Goal: Task Accomplishment & Management: Manage account settings

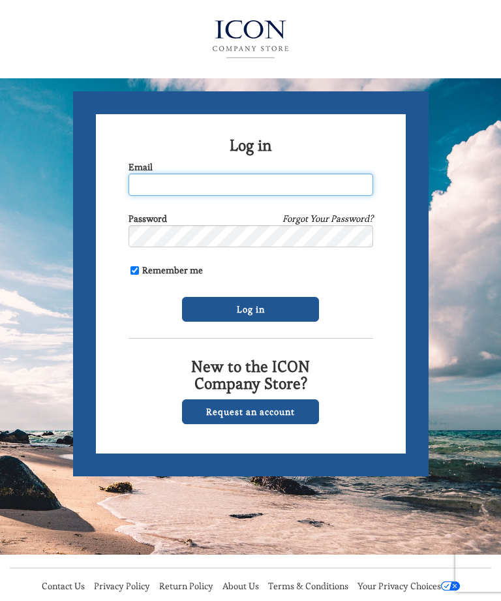
click at [196, 183] on input "Email" at bounding box center [251, 185] width 245 height 22
type input "none"
click at [277, 410] on link "Request an account" at bounding box center [250, 411] width 137 height 25
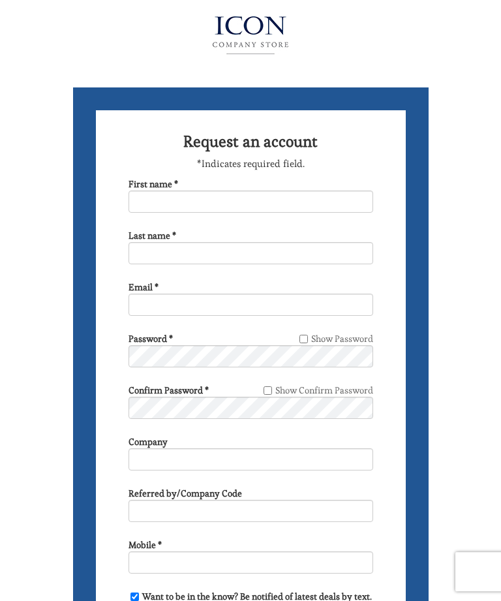
scroll to position [31, 0]
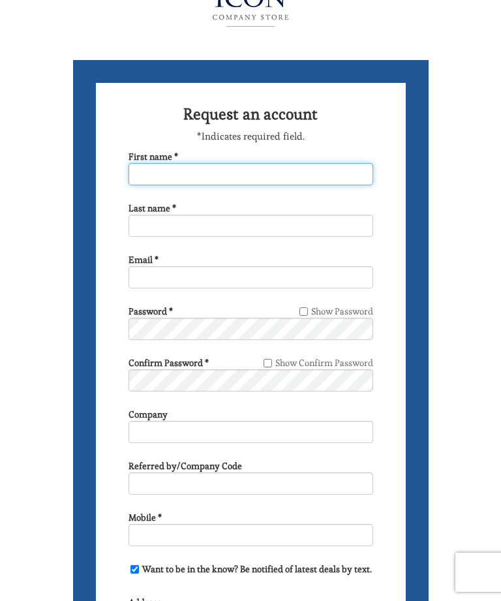
click at [160, 167] on input "First name *" at bounding box center [251, 174] width 245 height 22
type input "Carl"
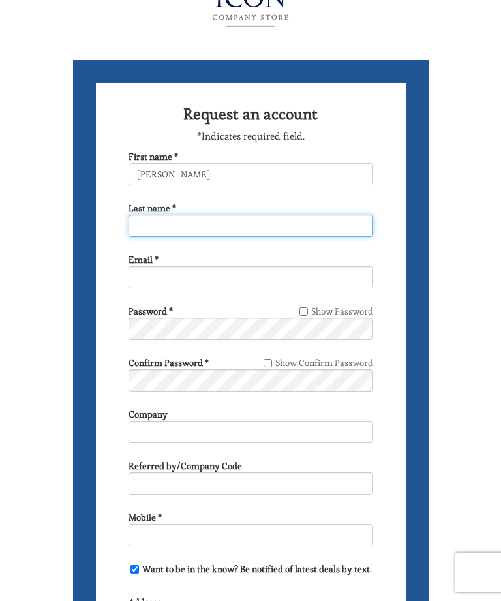
click at [175, 223] on input "Last name *" at bounding box center [251, 226] width 245 height 22
type input "Marinelli"
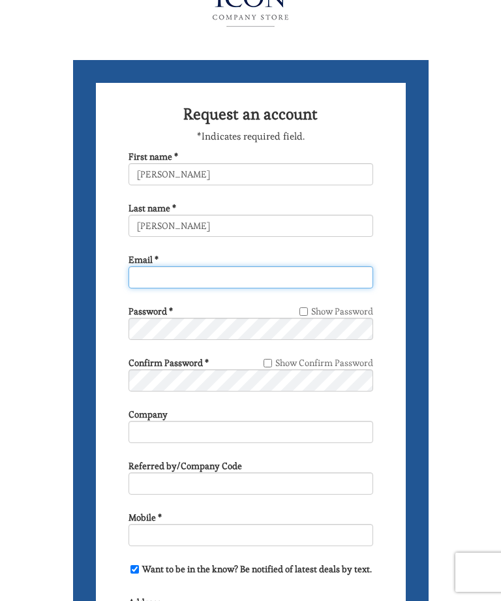
click at [162, 273] on input "Email *" at bounding box center [251, 277] width 245 height 22
type input "carlmarinelli@ hotmail.com"
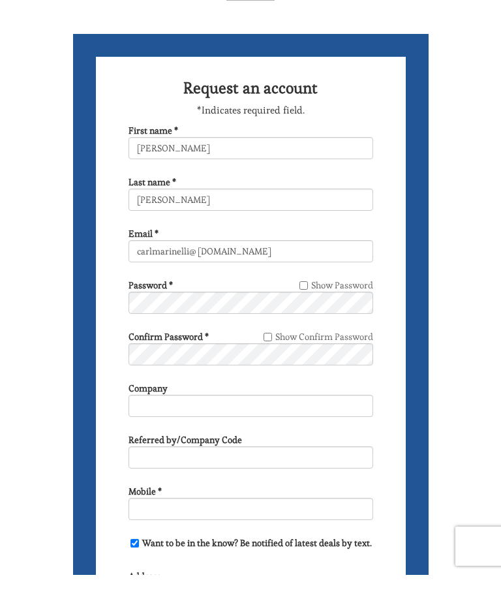
click at [123, 305] on form "Request an account *Indicates required field. First name * Carl Last name * Mar…" at bounding box center [251, 487] width 356 height 854
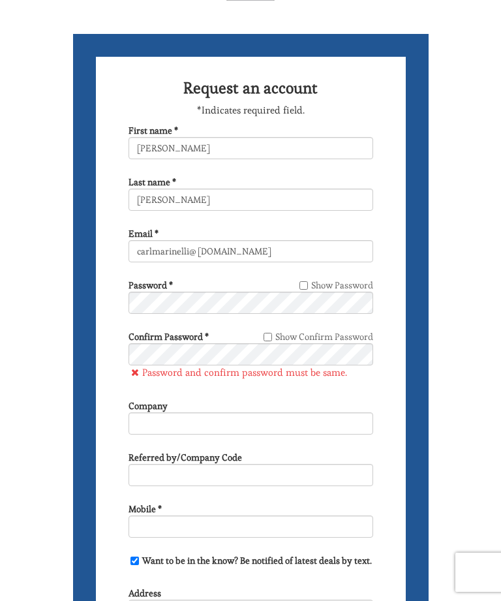
click at [306, 287] on input "Show Password" at bounding box center [303, 285] width 8 height 8
checkbox input "true"
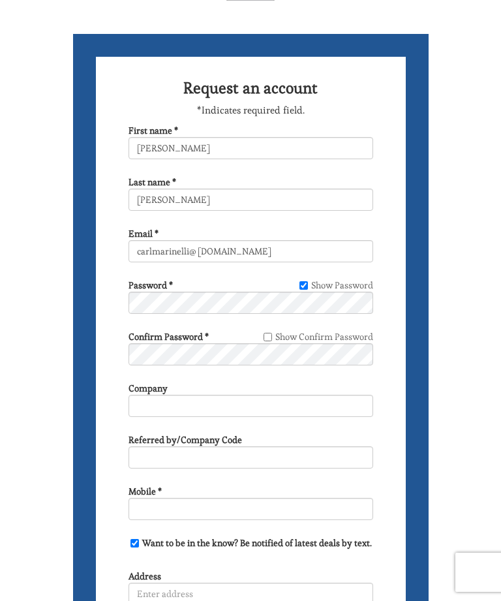
click at [274, 335] on label "Show Confirm Password" at bounding box center [318, 336] width 112 height 13
click at [272, 335] on input "Show Confirm Password" at bounding box center [268, 337] width 8 height 8
checkbox input "true"
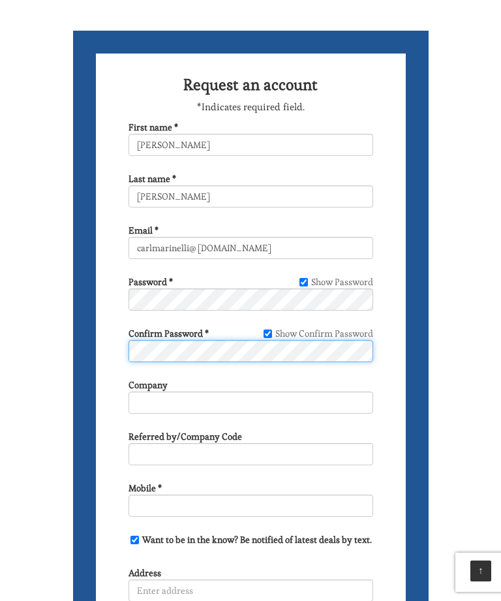
scroll to position [0, 0]
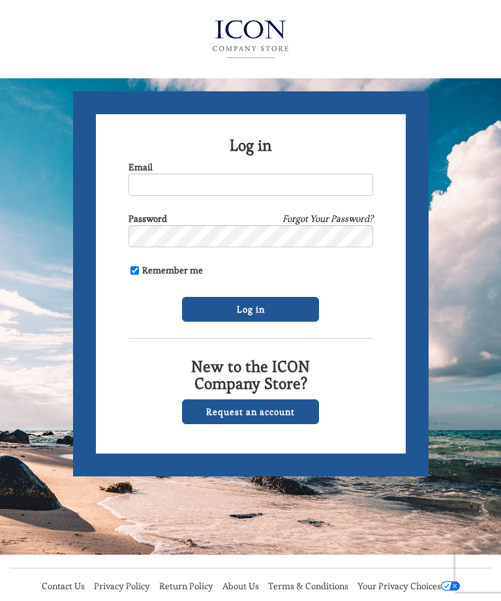
click at [281, 412] on link "Request an account" at bounding box center [250, 411] width 137 height 25
click at [226, 311] on input "Log in" at bounding box center [250, 309] width 137 height 25
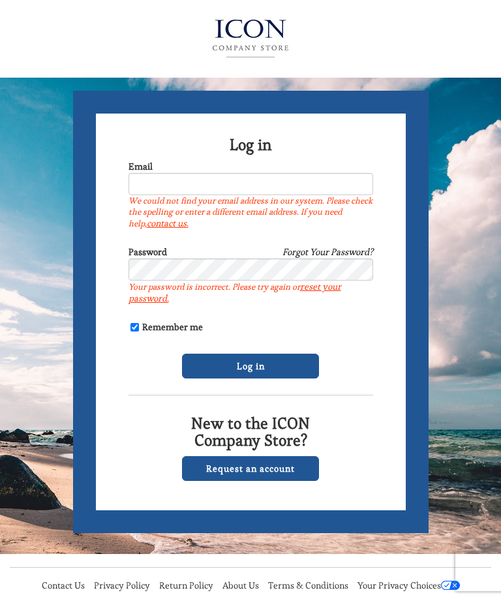
click at [152, 185] on input "Email" at bounding box center [251, 185] width 245 height 22
click at [157, 188] on input "Email" at bounding box center [251, 185] width 245 height 22
click at [211, 228] on label "We could not find your email address in our system. Please check the spelling o…" at bounding box center [251, 213] width 245 height 34
click at [211, 196] on input "Email" at bounding box center [251, 185] width 245 height 22
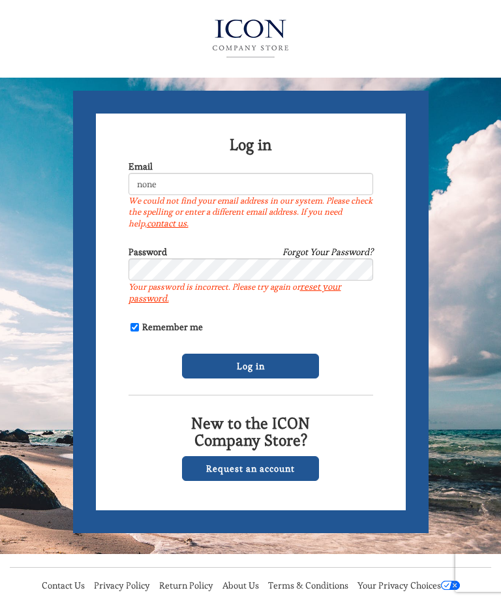
click at [269, 363] on input "Log in" at bounding box center [250, 366] width 137 height 25
click at [348, 328] on div "Remember me" at bounding box center [251, 326] width 245 height 13
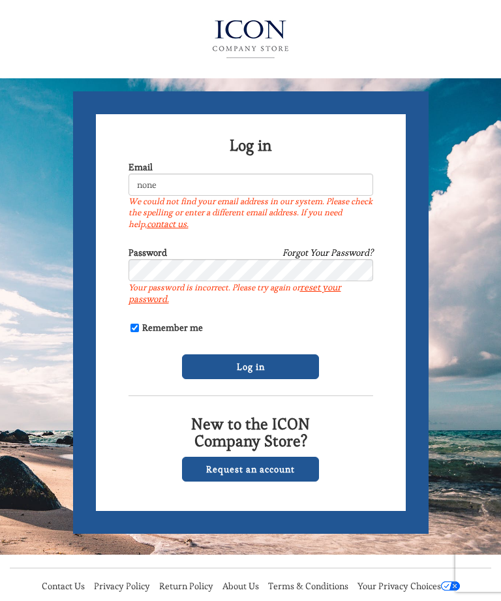
click at [300, 369] on input "Log in" at bounding box center [250, 366] width 137 height 25
click at [164, 182] on input "none" at bounding box center [251, 185] width 245 height 22
type input "n"
click at [143, 189] on input "Email" at bounding box center [251, 185] width 245 height 22
click at [290, 373] on input "Log in" at bounding box center [250, 366] width 137 height 25
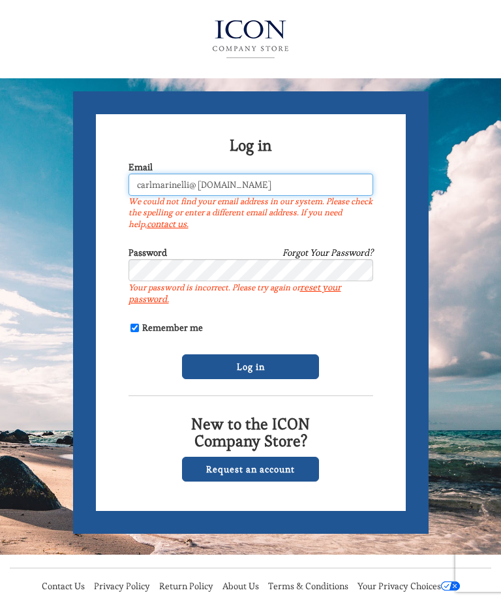
click at [206, 183] on input "carlmarinelli@ hotmail.com" at bounding box center [251, 185] width 245 height 22
type input "[EMAIL_ADDRESS][DOMAIN_NAME]"
click at [269, 371] on input "Log in" at bounding box center [250, 366] width 137 height 25
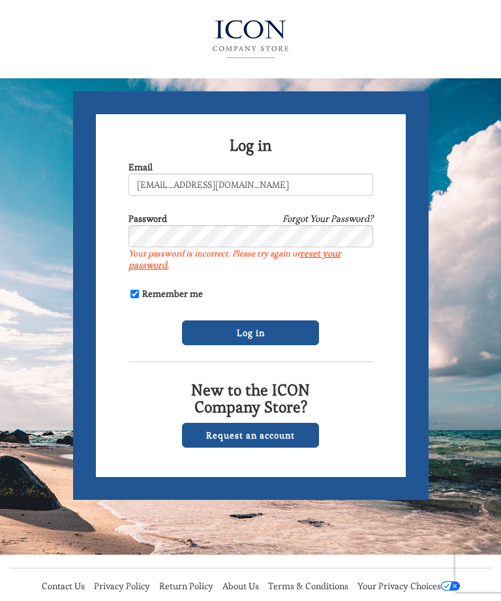
click at [322, 258] on link "reset your password." at bounding box center [235, 258] width 213 height 23
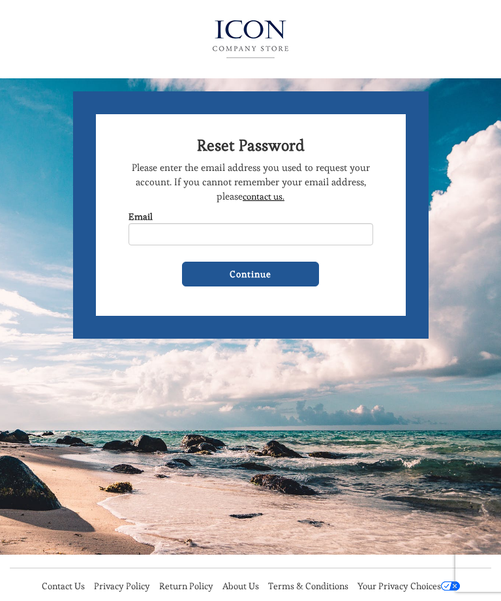
click at [177, 244] on input "Email" at bounding box center [251, 234] width 245 height 22
type input "[EMAIL_ADDRESS][DOMAIN_NAME]"
click at [268, 269] on input "Continue" at bounding box center [250, 274] width 137 height 25
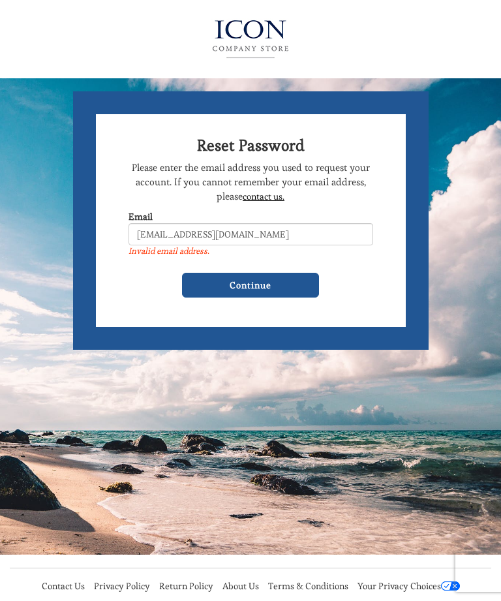
click at [305, 282] on input "Continue" at bounding box center [250, 285] width 137 height 25
